Goal: Task Accomplishment & Management: Manage account settings

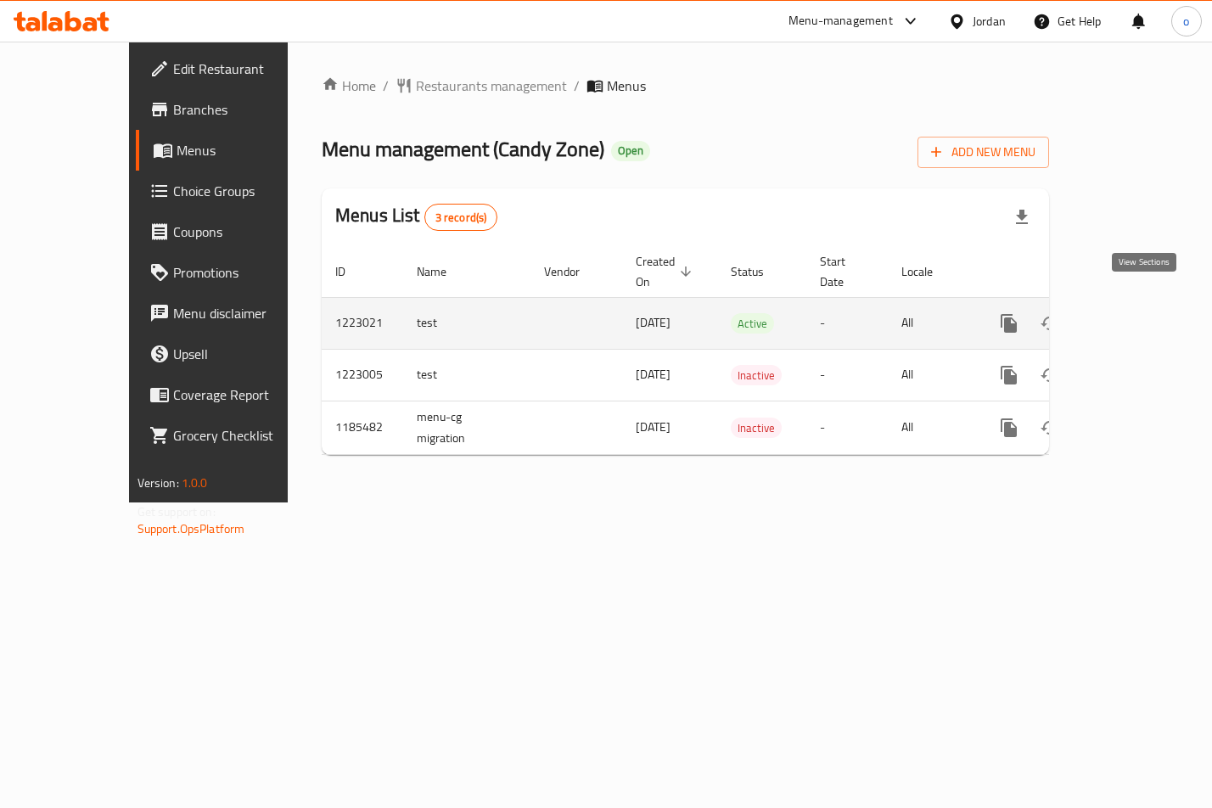
click at [1139, 316] on icon "enhanced table" at bounding box center [1131, 323] width 15 height 15
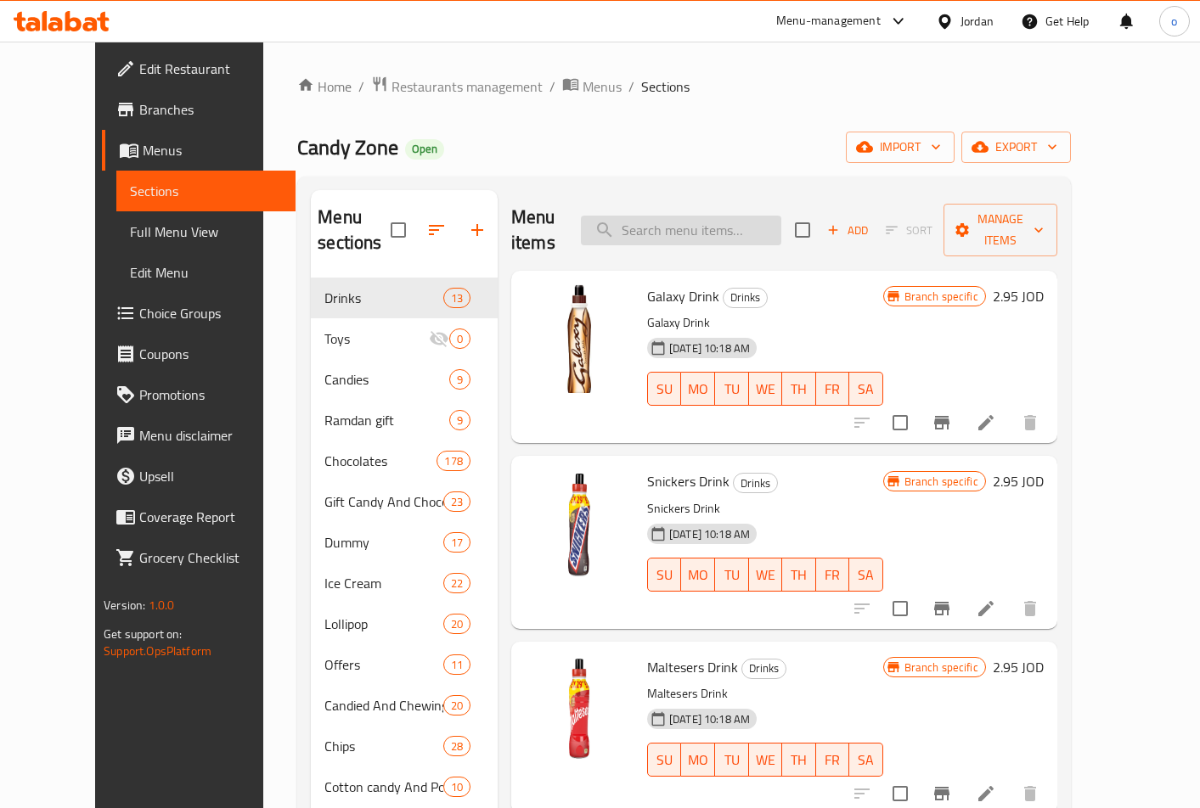
drag, startPoint x: 717, startPoint y: 228, endPoint x: 711, endPoint y: 220, distance: 9.7
click at [711, 220] on input "search" at bounding box center [681, 231] width 200 height 30
paste input "Lollipop Burqan Several Lollipop Burqan Several Flavors Medium Size"
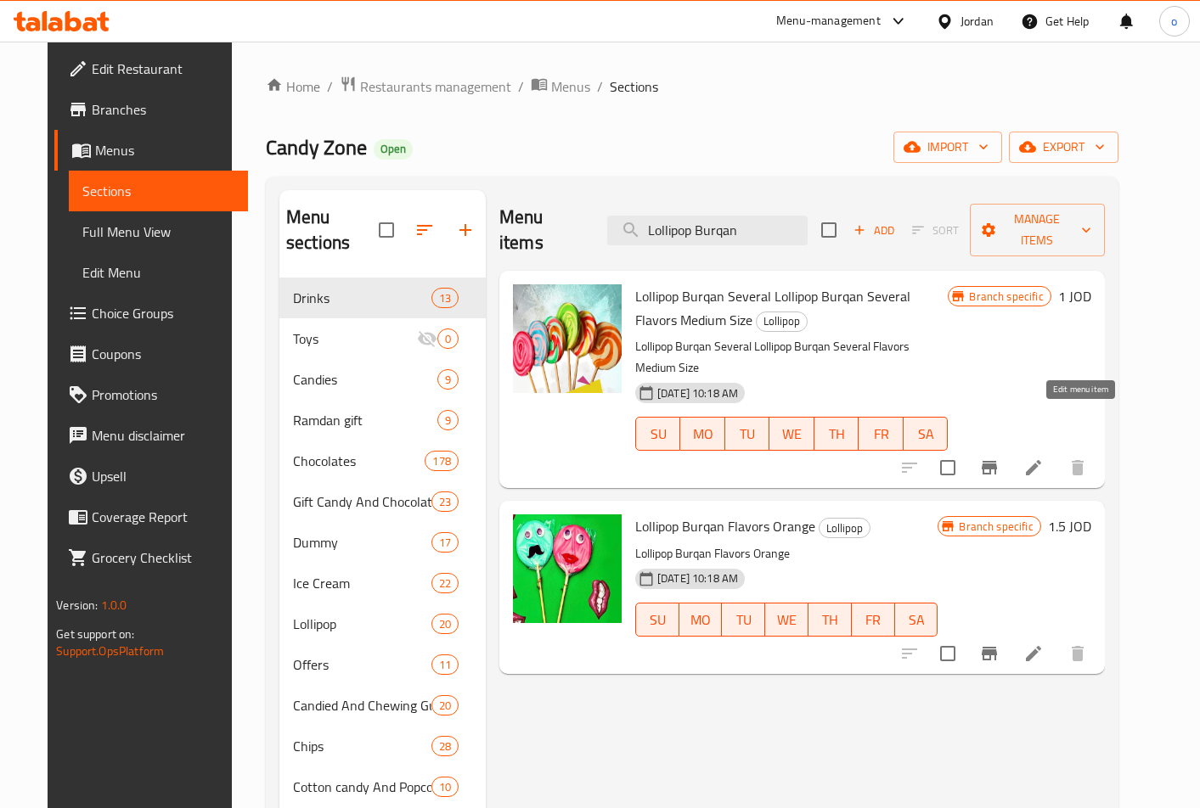
type input "Lollipop Burqan"
click at [1043, 458] on icon at bounding box center [1033, 468] width 20 height 20
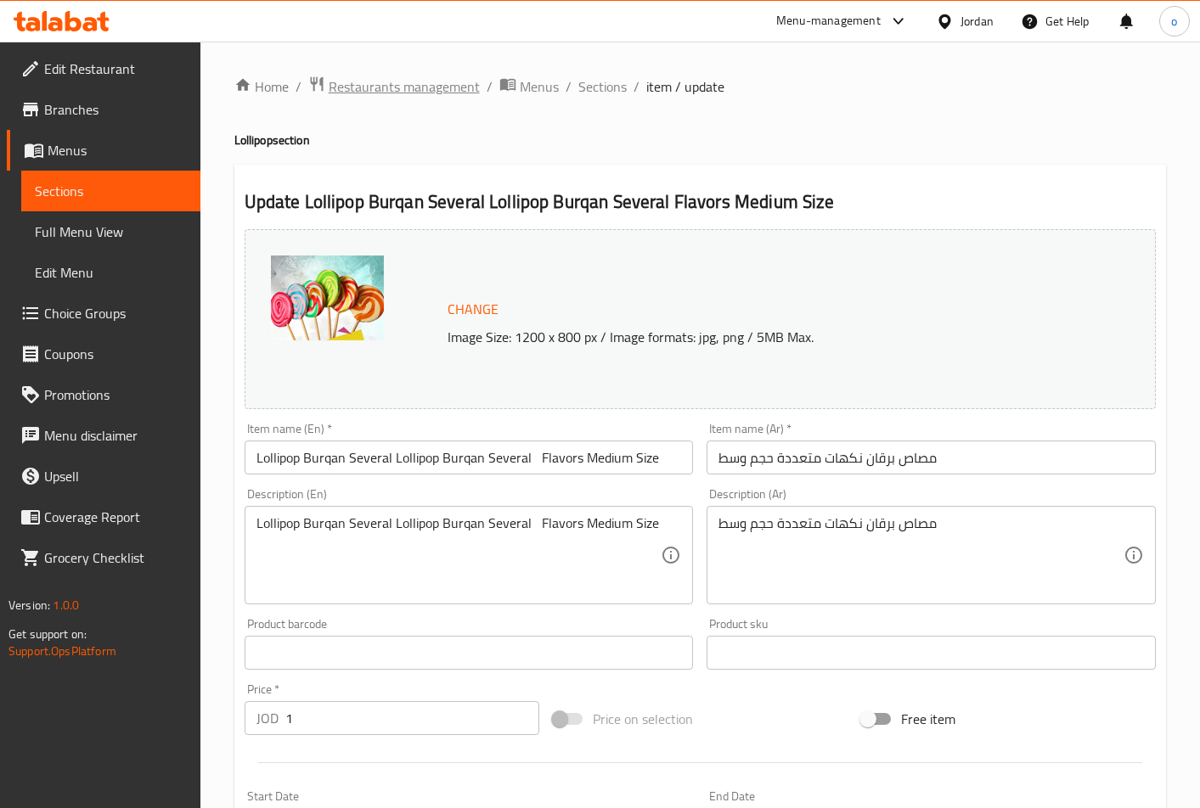
click at [429, 96] on span "Restaurants management" at bounding box center [404, 86] width 151 height 20
click at [589, 88] on span "Sections" at bounding box center [602, 86] width 48 height 20
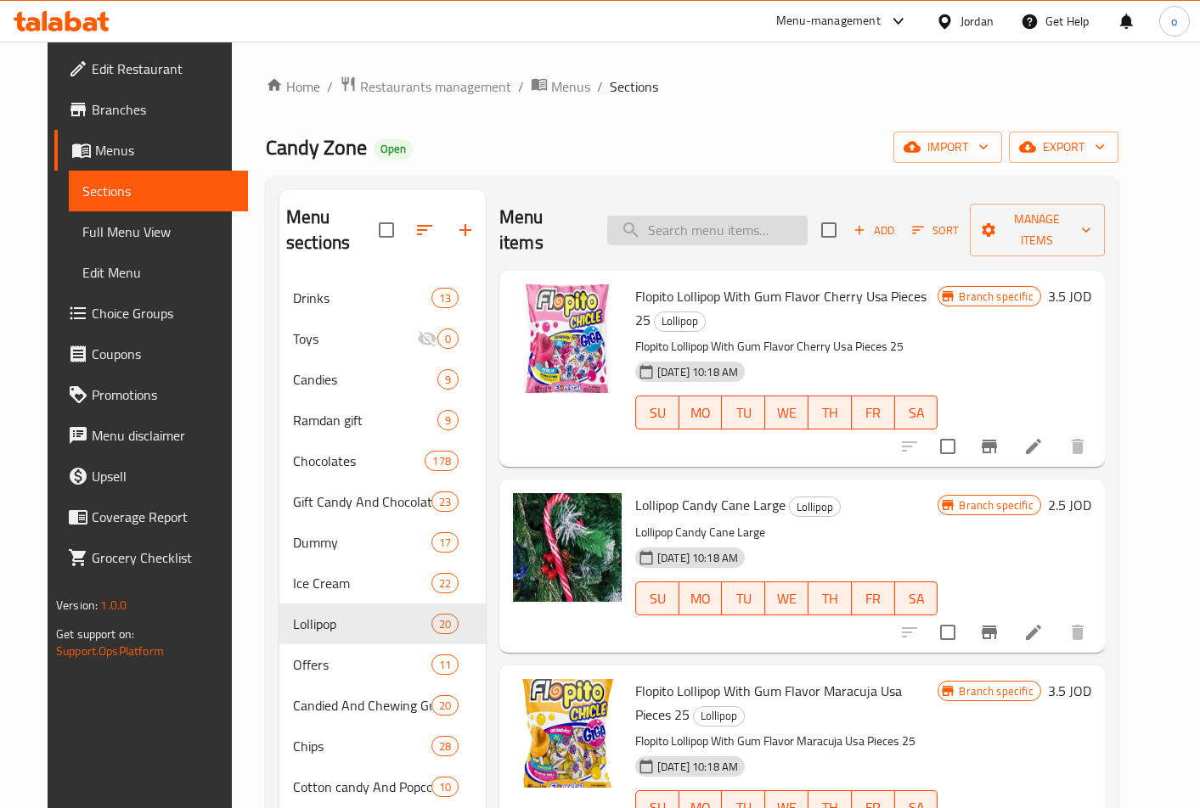
click at [681, 216] on input "search" at bounding box center [707, 231] width 200 height 30
paste input "Black Colored Cat Cotton"
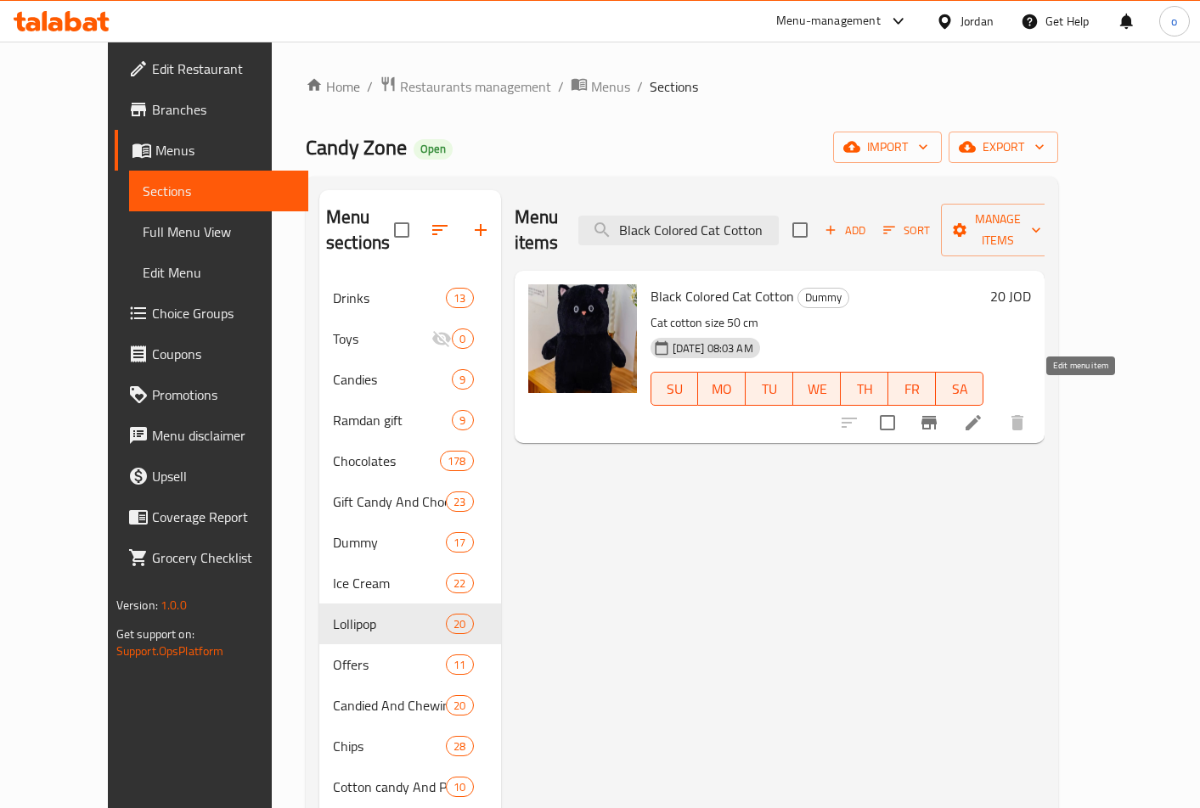
type input "Black Colored Cat Cotton"
click at [983, 413] on icon at bounding box center [973, 423] width 20 height 20
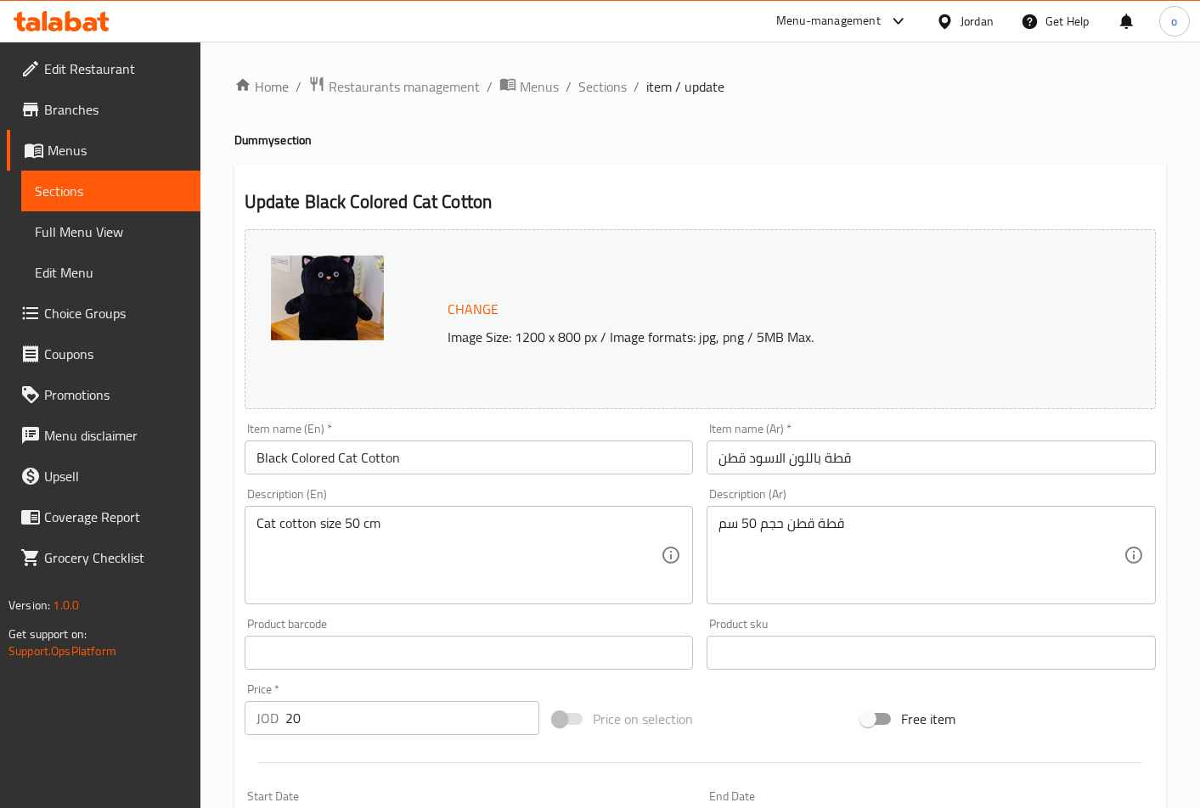
click at [325, 281] on img at bounding box center [327, 298] width 113 height 85
click at [430, 81] on span "Restaurants management" at bounding box center [404, 86] width 151 height 20
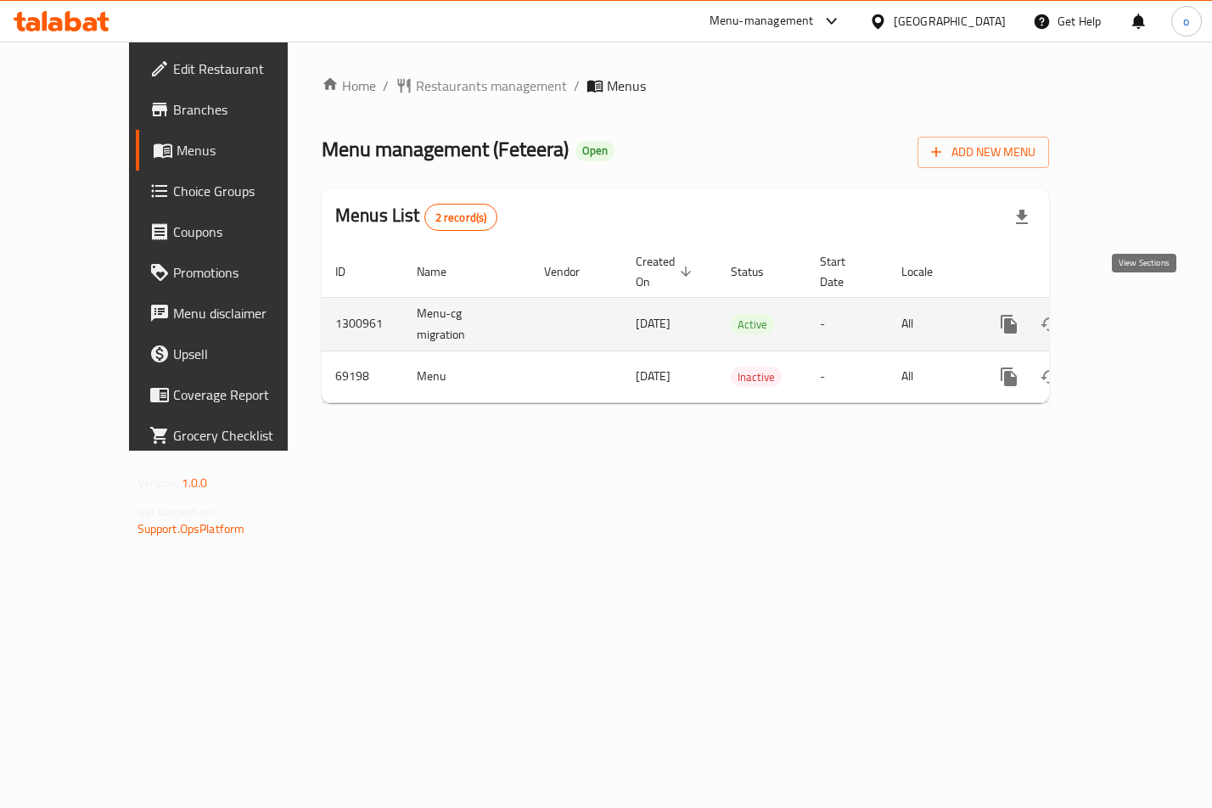
click at [1142, 314] on icon "enhanced table" at bounding box center [1131, 324] width 20 height 20
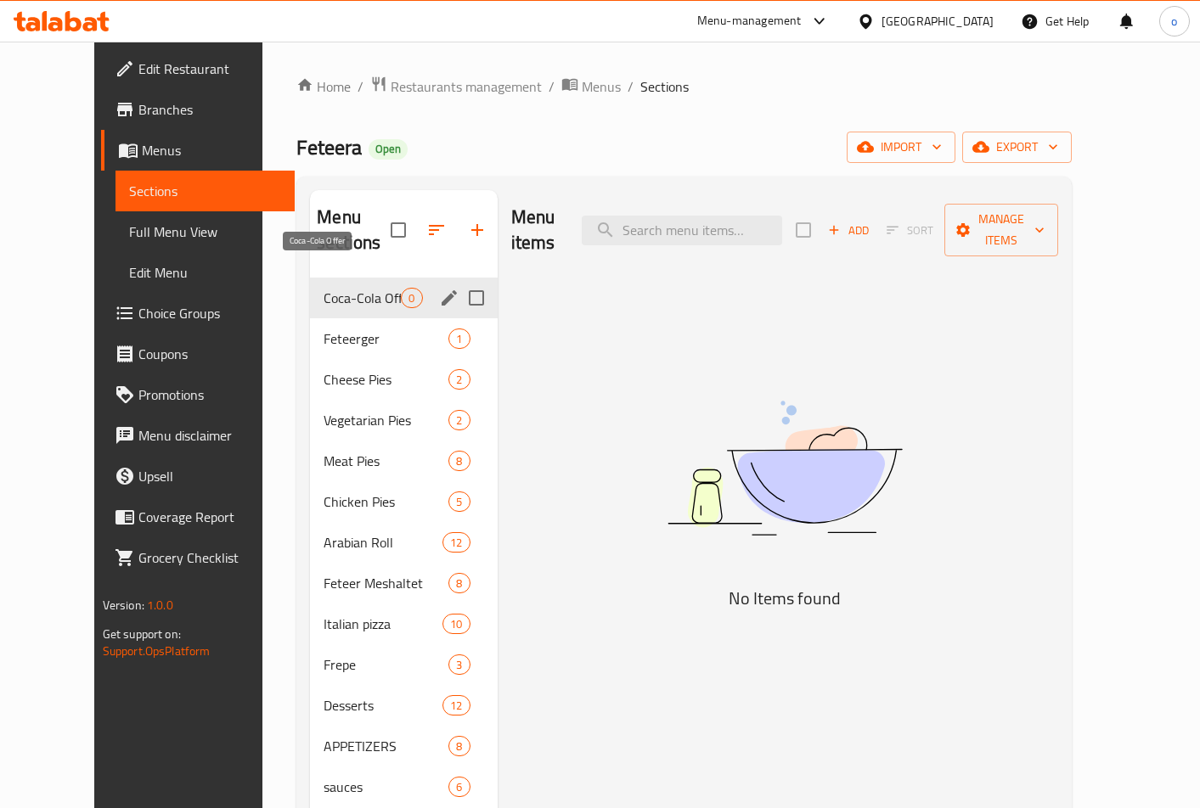
click at [323, 288] on span "Coca-Cola Offer" at bounding box center [361, 298] width 77 height 20
click at [323, 329] on span "Feteerger" at bounding box center [361, 339] width 77 height 20
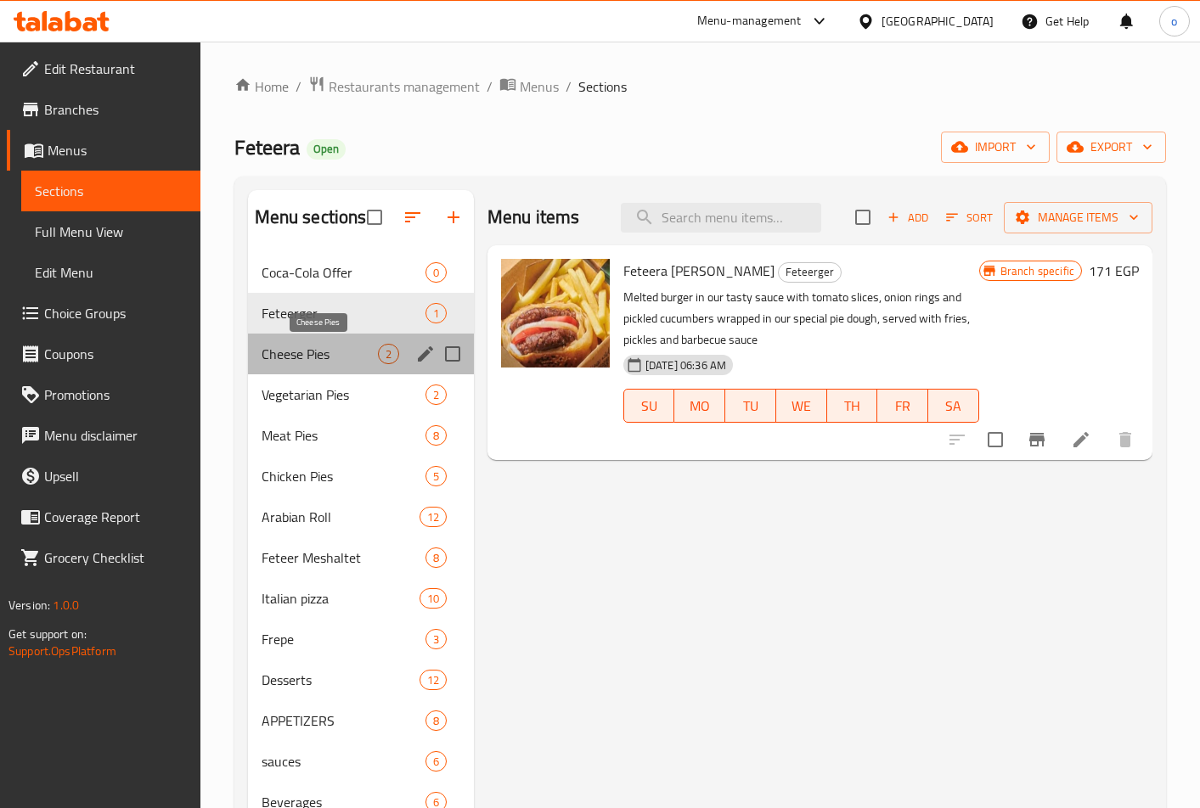
click at [315, 344] on span "Cheese Pies" at bounding box center [319, 354] width 116 height 20
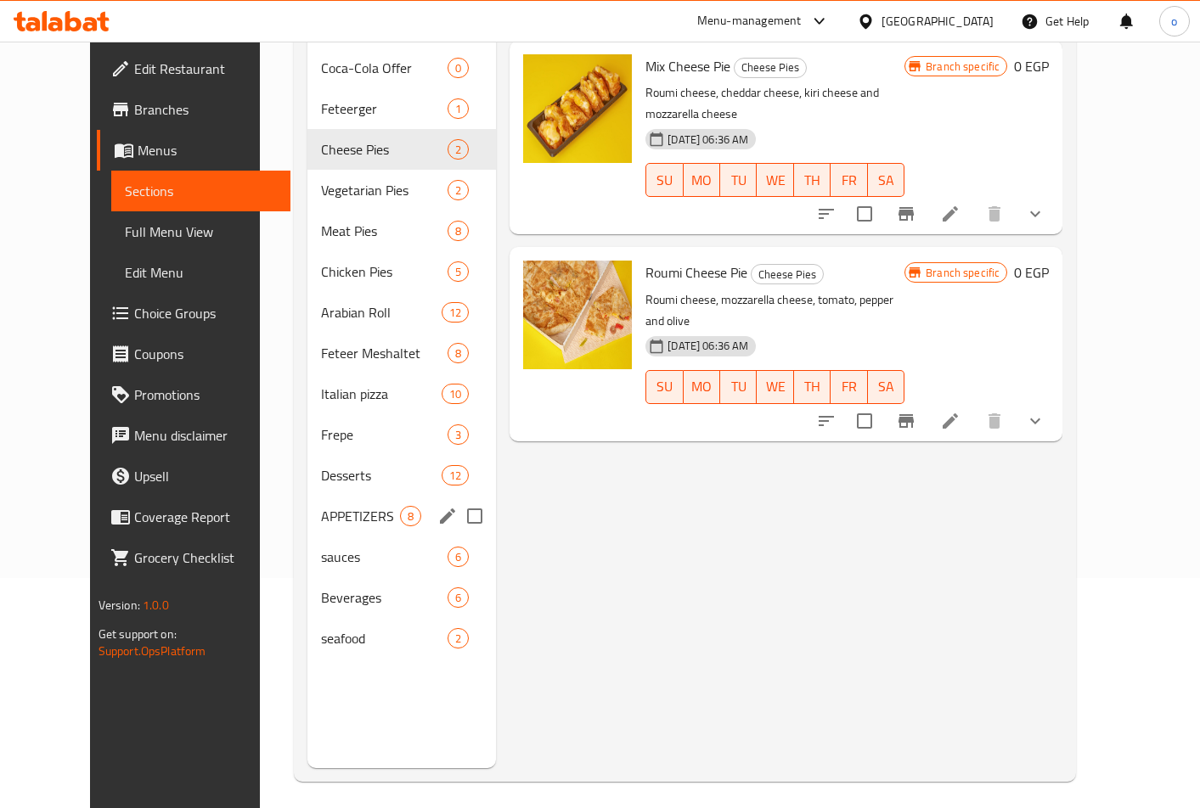
scroll to position [238, 0]
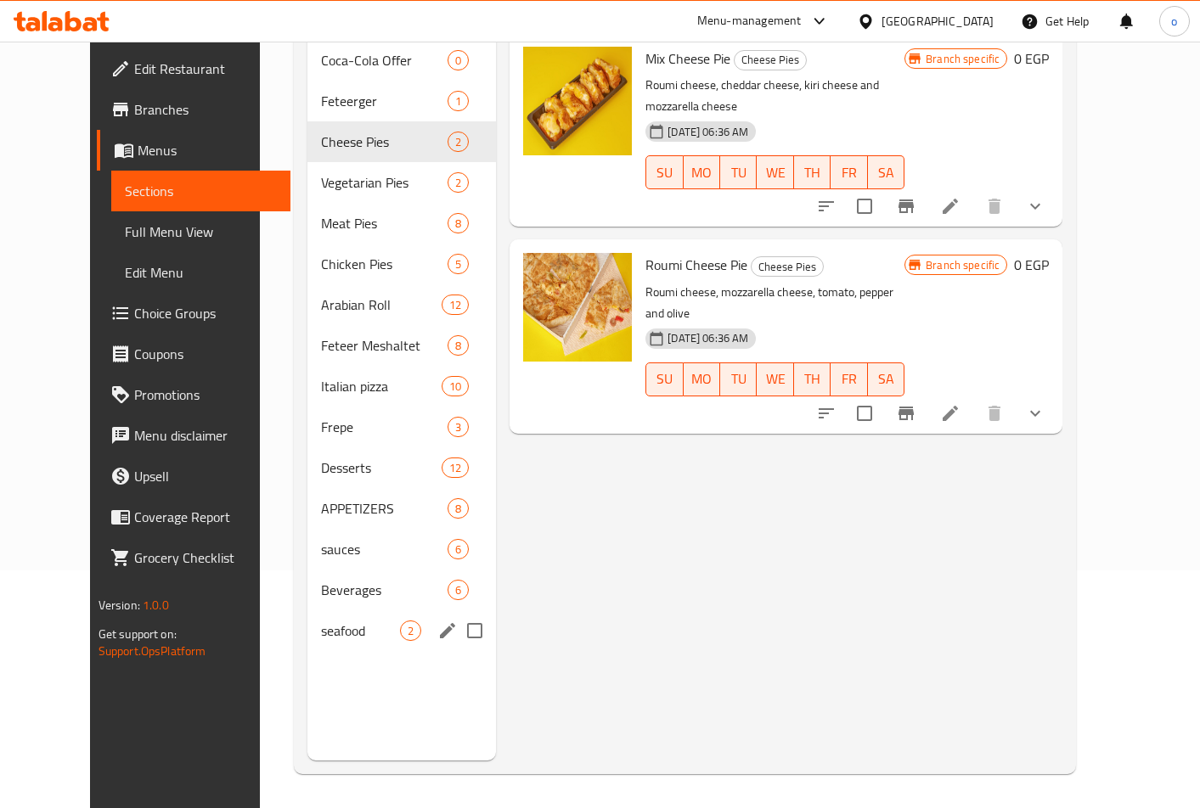
click at [307, 623] on div "seafood 2" at bounding box center [401, 630] width 188 height 41
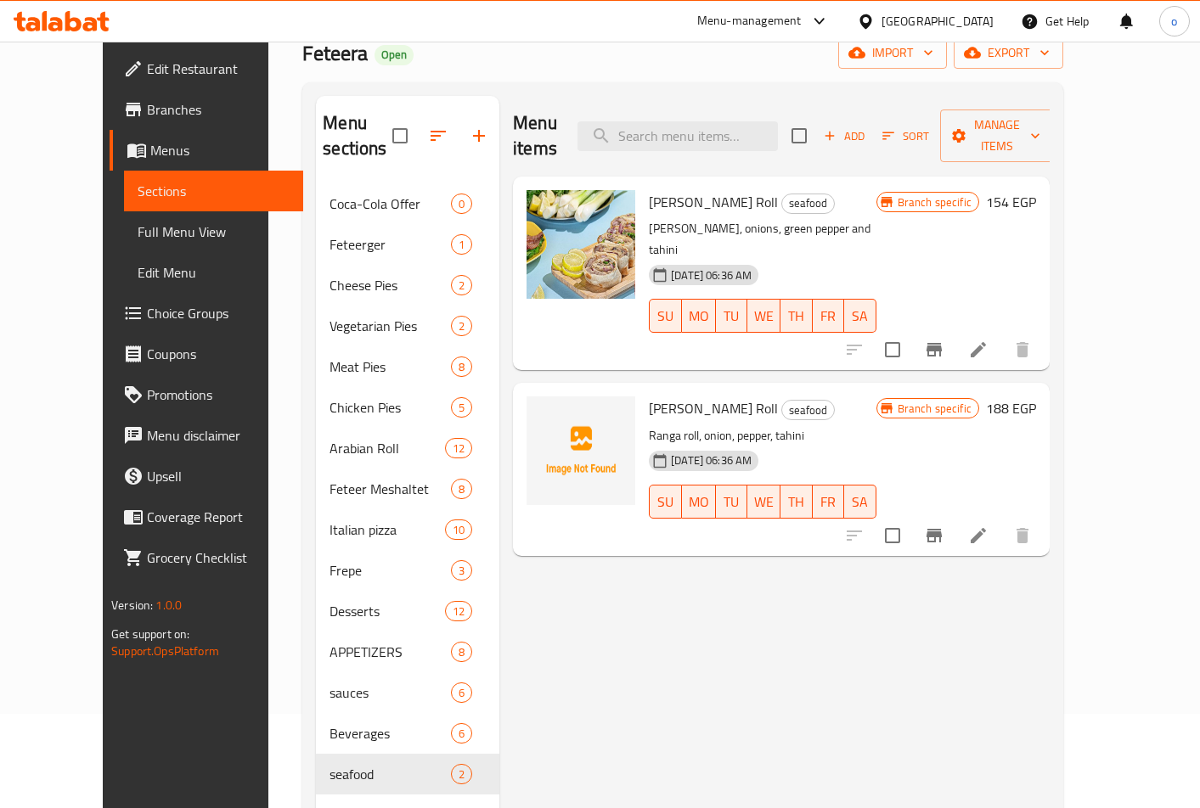
scroll to position [68, 0]
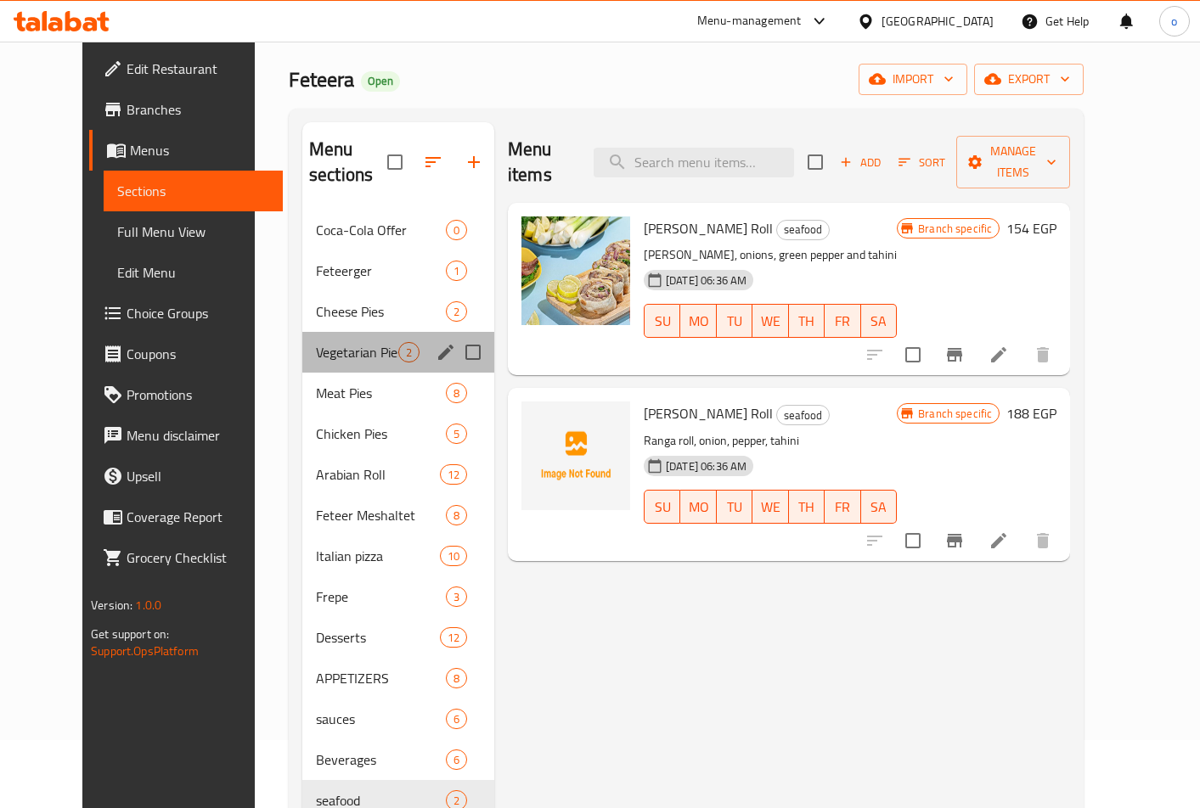
click at [302, 340] on div "Vegetarian Pies 2" at bounding box center [398, 352] width 192 height 41
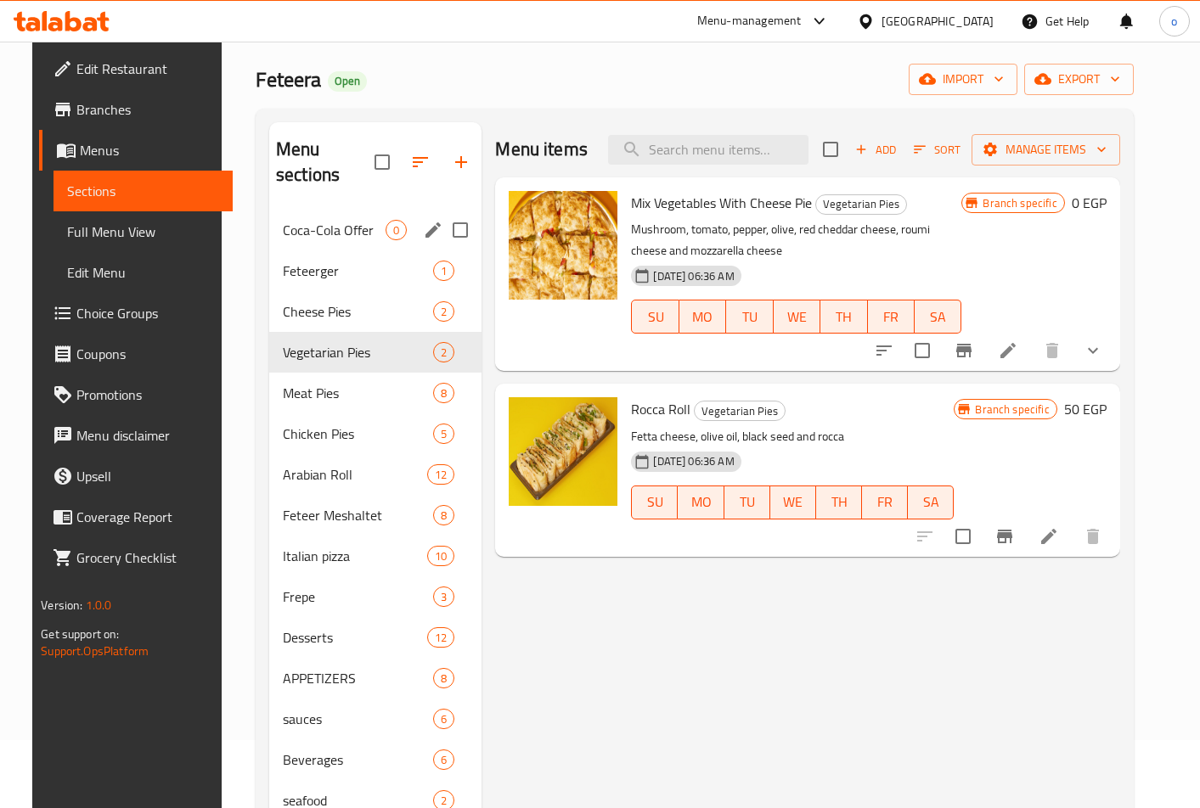
click at [396, 219] on div "Coca-Cola Offer 0" at bounding box center [375, 230] width 212 height 41
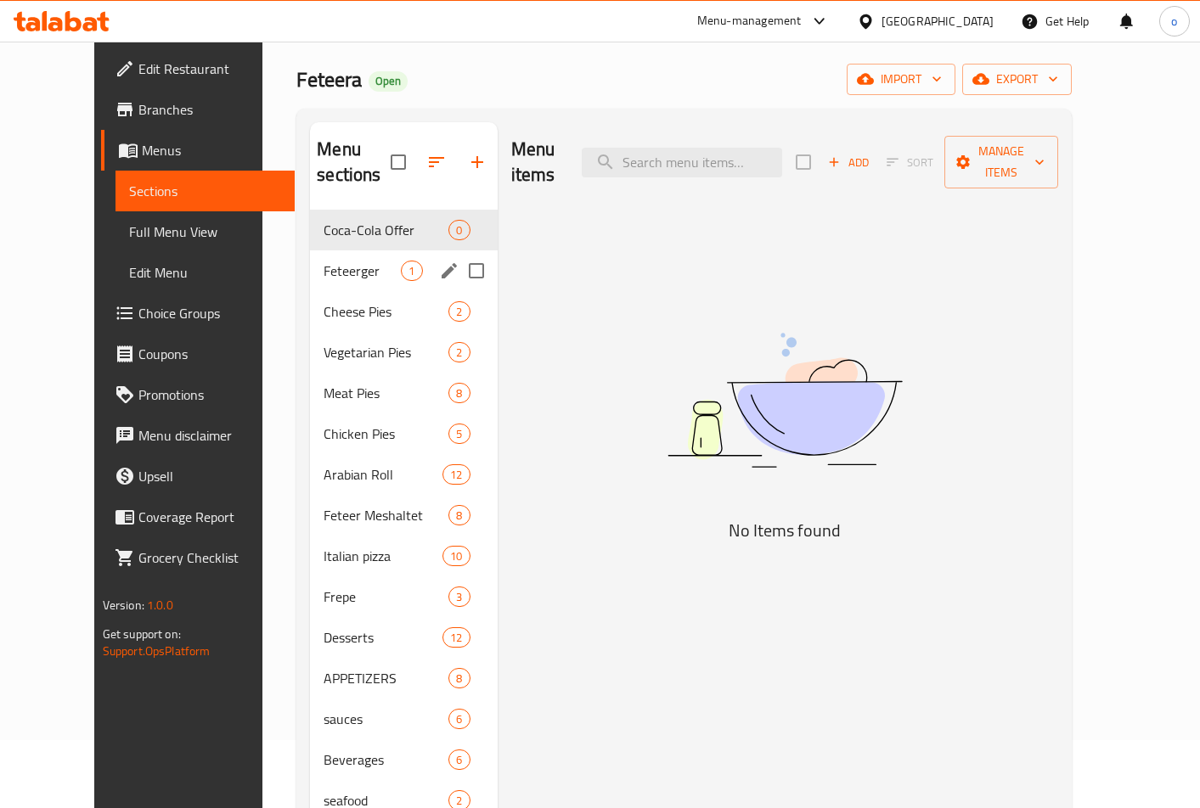
click at [323, 261] on span "Feteerger" at bounding box center [361, 271] width 77 height 20
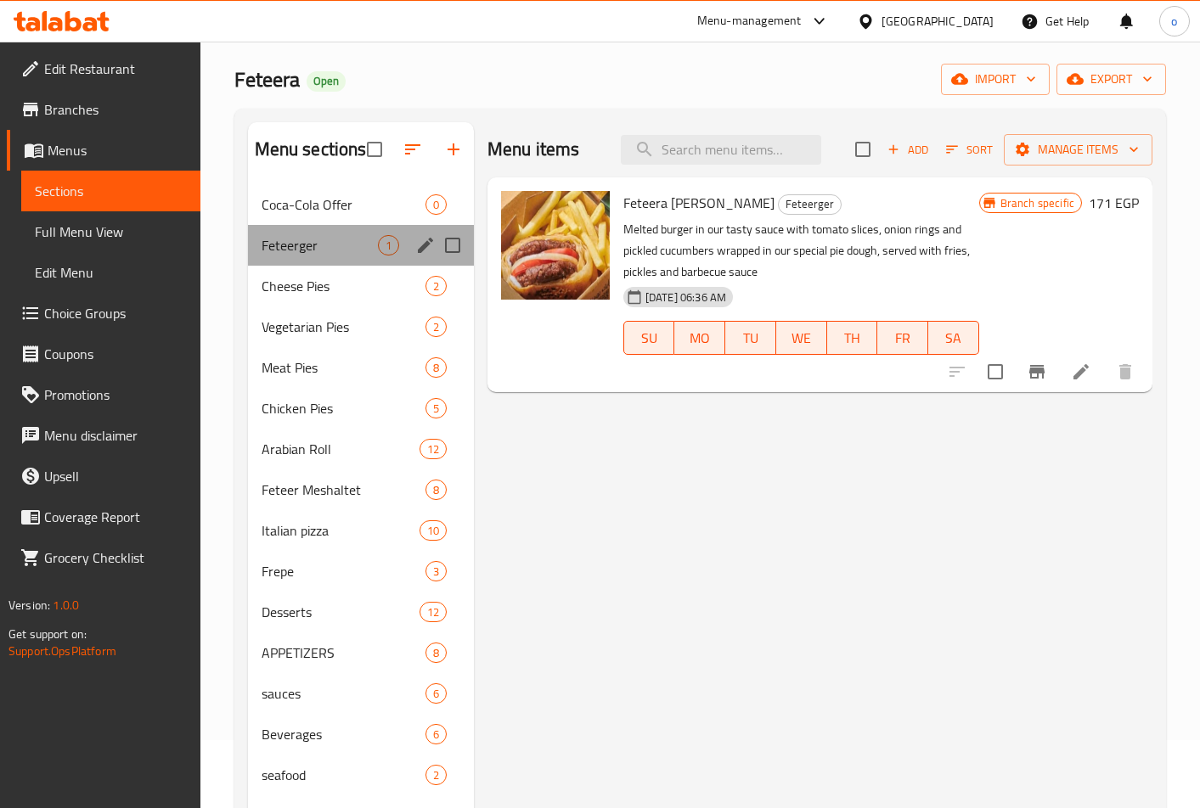
click at [318, 258] on div "Feteerger 1" at bounding box center [361, 245] width 226 height 41
click at [684, 204] on span "Feteera Patty Burger" at bounding box center [698, 202] width 151 height 25
click at [738, 201] on span "Feteera Patty Burger" at bounding box center [698, 202] width 151 height 25
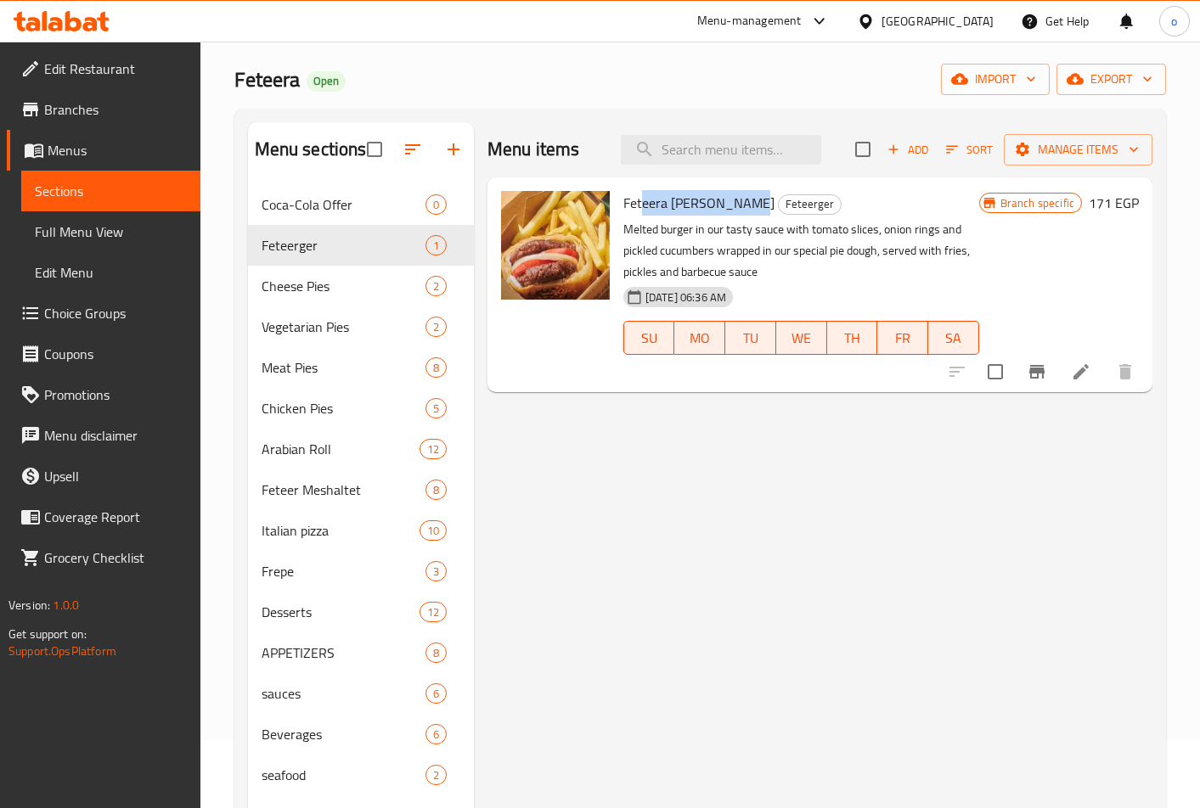
drag, startPoint x: 692, startPoint y: 209, endPoint x: 632, endPoint y: 203, distance: 59.7
click at [636, 204] on span "Feteera Patty Burger" at bounding box center [698, 202] width 151 height 25
click at [625, 205] on span "Feteera Patty Burger" at bounding box center [698, 202] width 151 height 25
click at [624, 206] on span "Feteera Patty Burger" at bounding box center [698, 202] width 151 height 25
drag, startPoint x: 622, startPoint y: 205, endPoint x: 727, endPoint y: 205, distance: 104.4
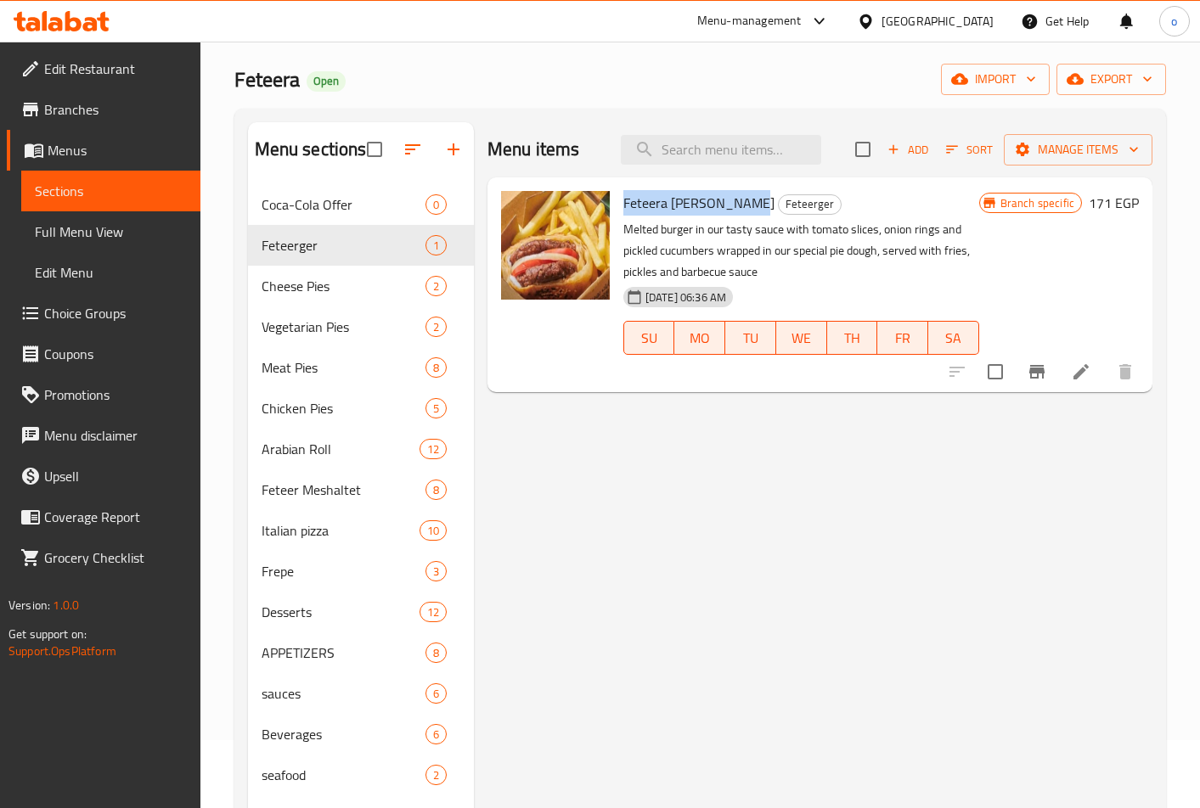
click at [727, 205] on span "Feteera Patty Burger" at bounding box center [698, 202] width 151 height 25
